Goal: Find specific page/section: Find specific page/section

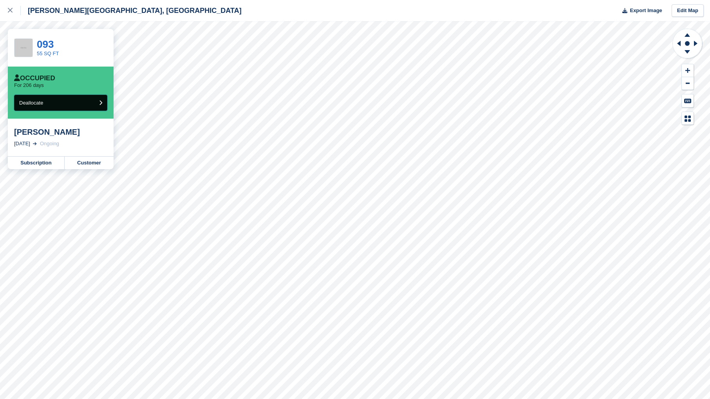
click at [101, 102] on icon "submit" at bounding box center [100, 102] width 3 height 5
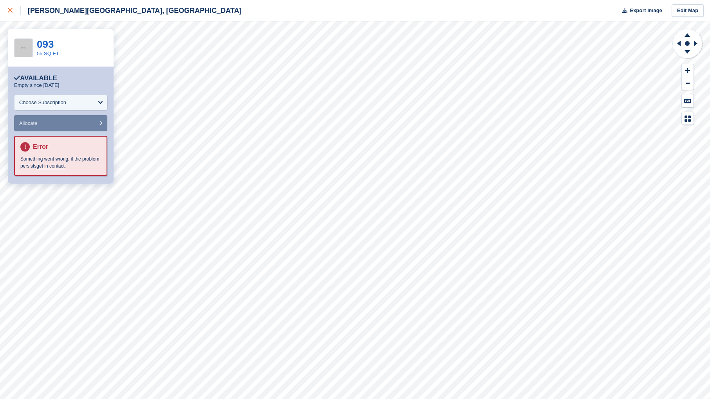
click at [6, 11] on link at bounding box center [10, 10] width 21 height 21
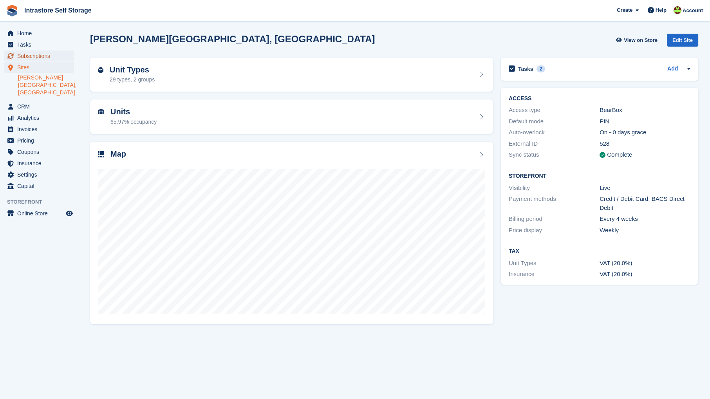
click at [53, 55] on span "Subscriptions" at bounding box center [40, 56] width 47 height 11
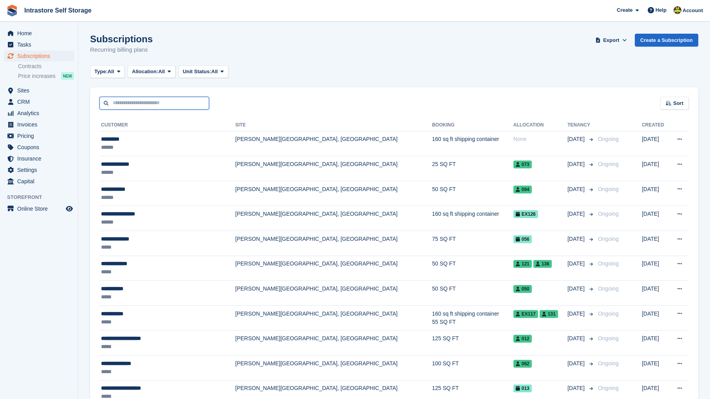
click at [147, 105] on input "text" at bounding box center [155, 103] width 110 height 13
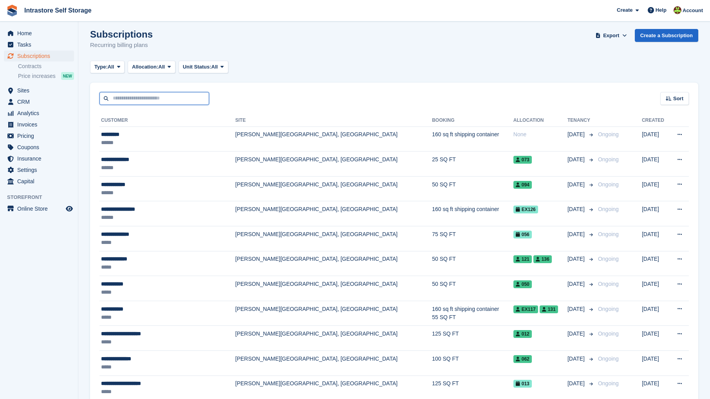
scroll to position [10, 0]
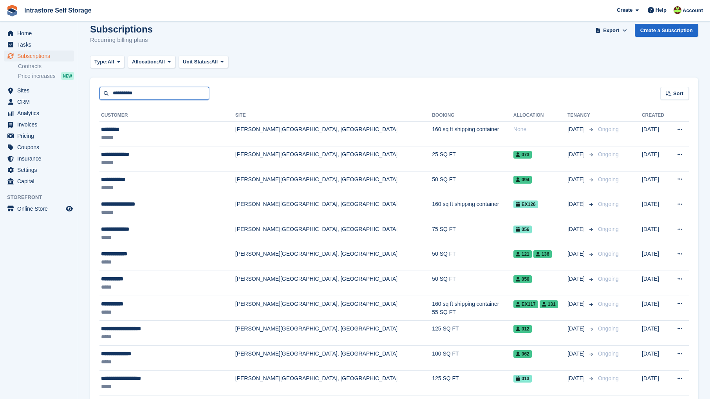
type input "**********"
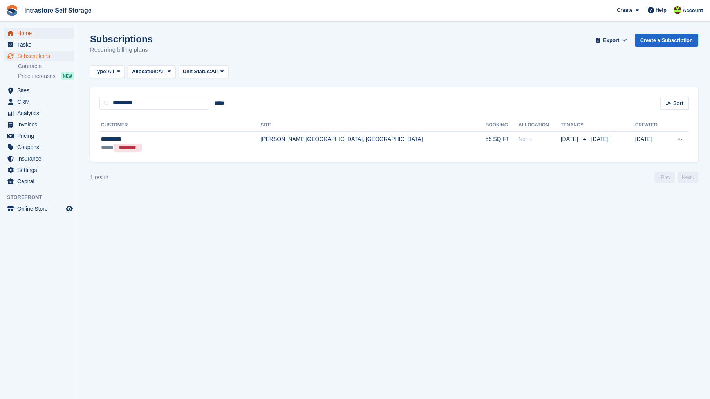
click at [31, 34] on span "Home" at bounding box center [40, 33] width 47 height 11
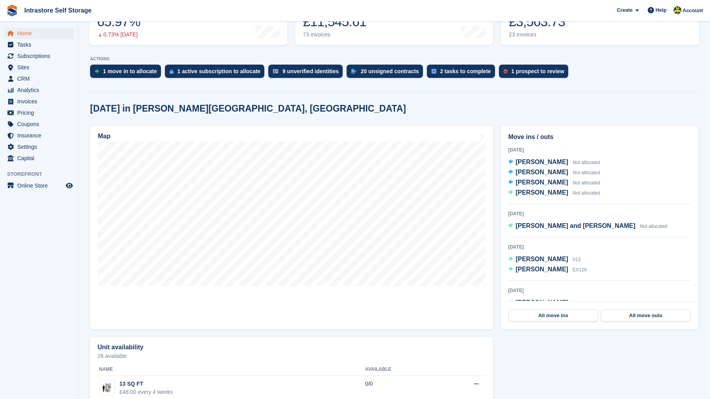
scroll to position [130, 0]
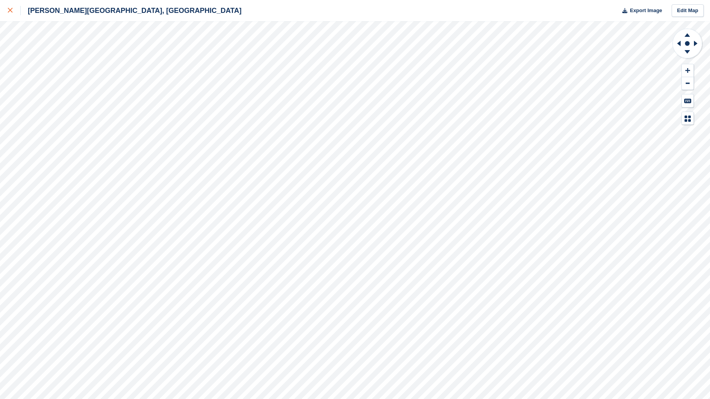
click at [10, 11] on icon at bounding box center [10, 10] width 5 height 5
